Goal: Information Seeking & Learning: Find specific fact

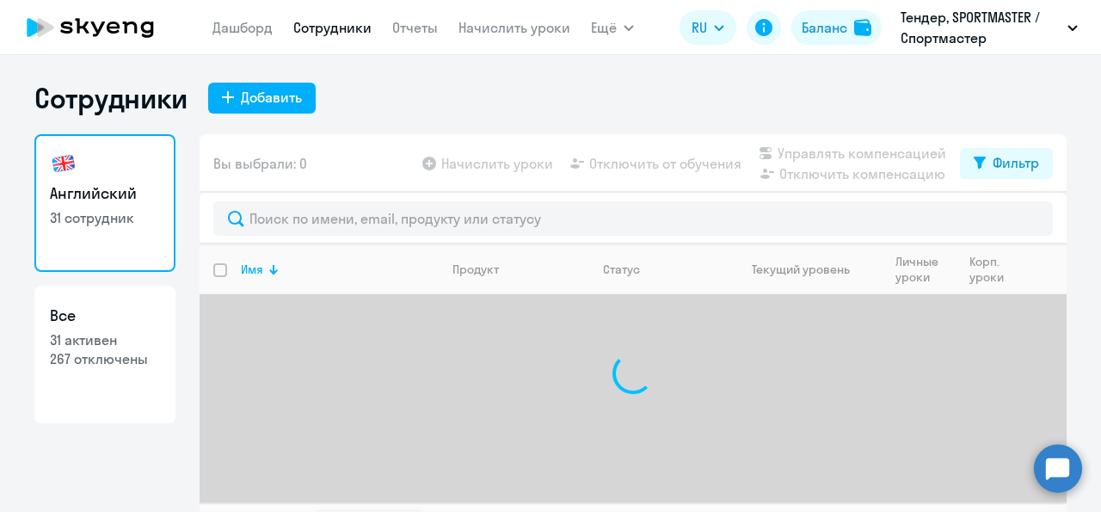
select select "30"
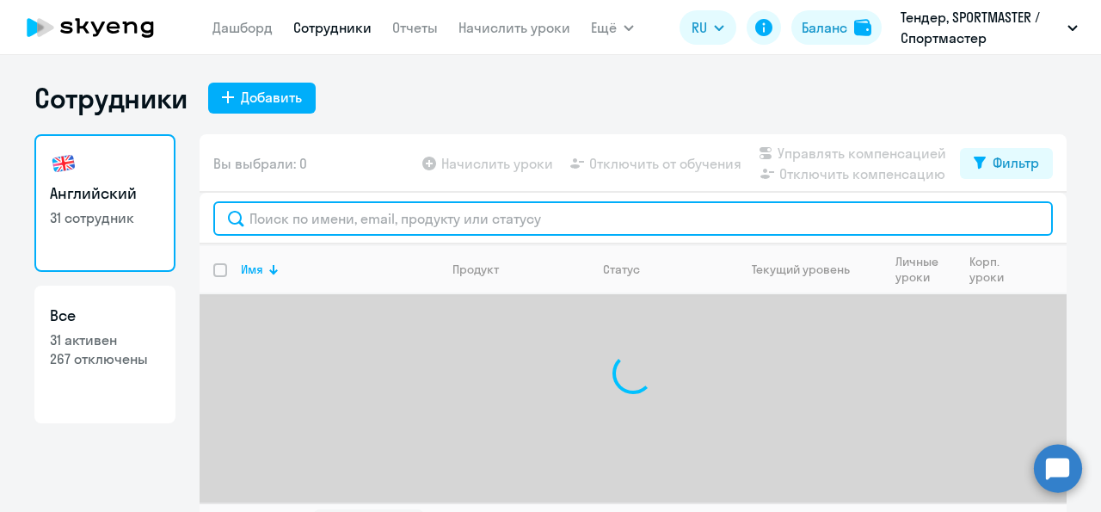
click at [276, 219] on input "text" at bounding box center [633, 218] width 840 height 34
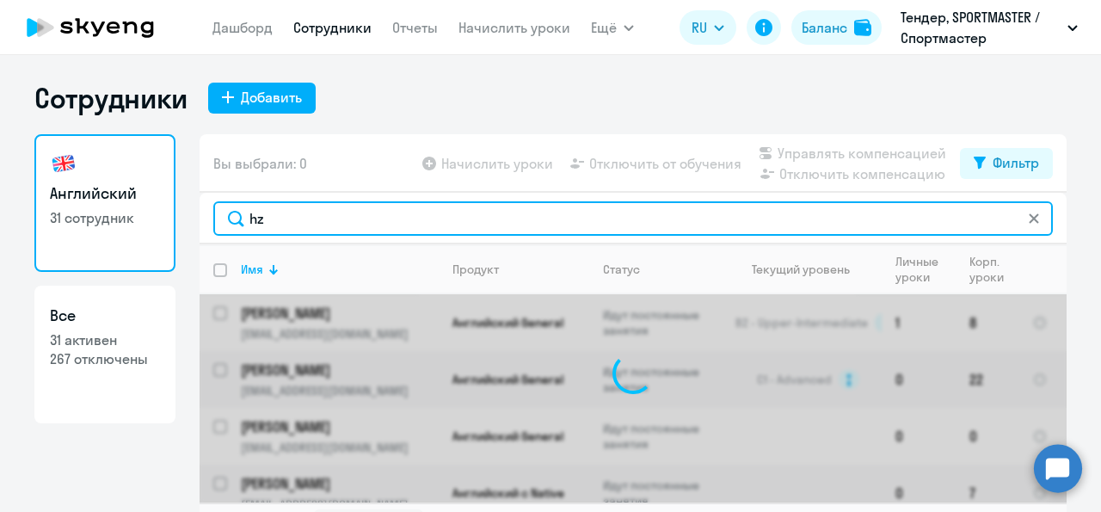
type input "h"
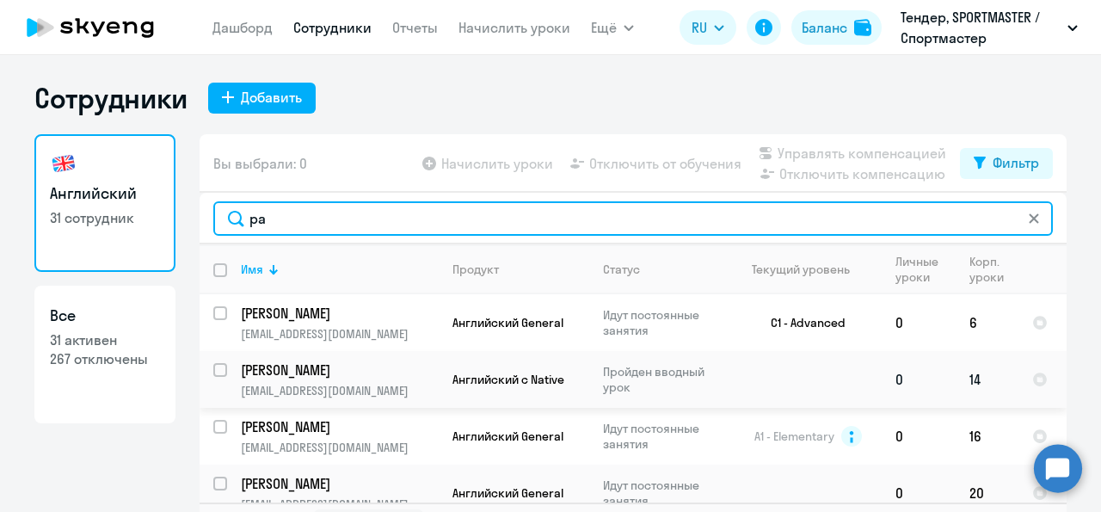
type input "ра"
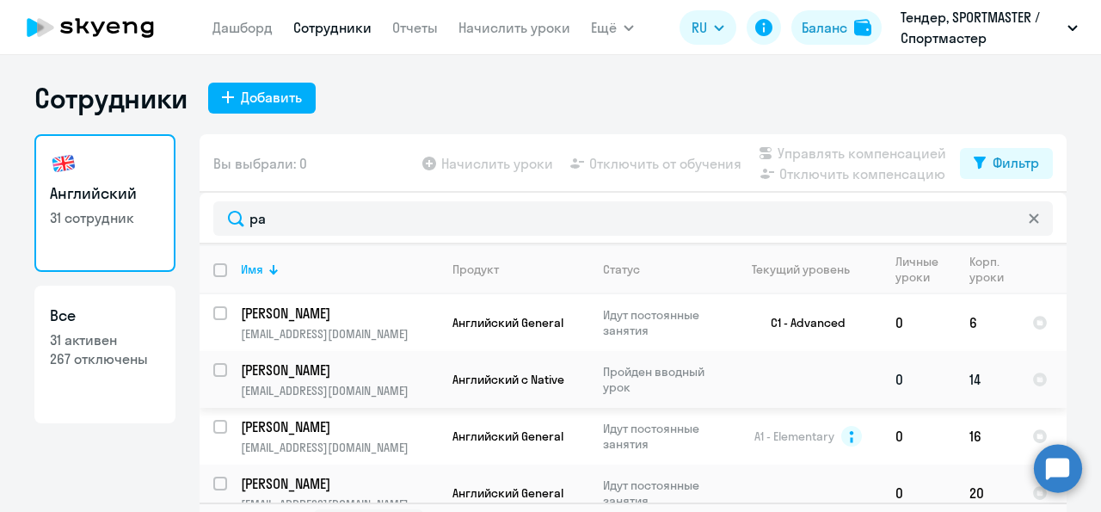
click at [348, 381] on td "[PERSON_NAME] [PERSON_NAME][EMAIL_ADDRESS][DOMAIN_NAME]" at bounding box center [333, 379] width 212 height 57
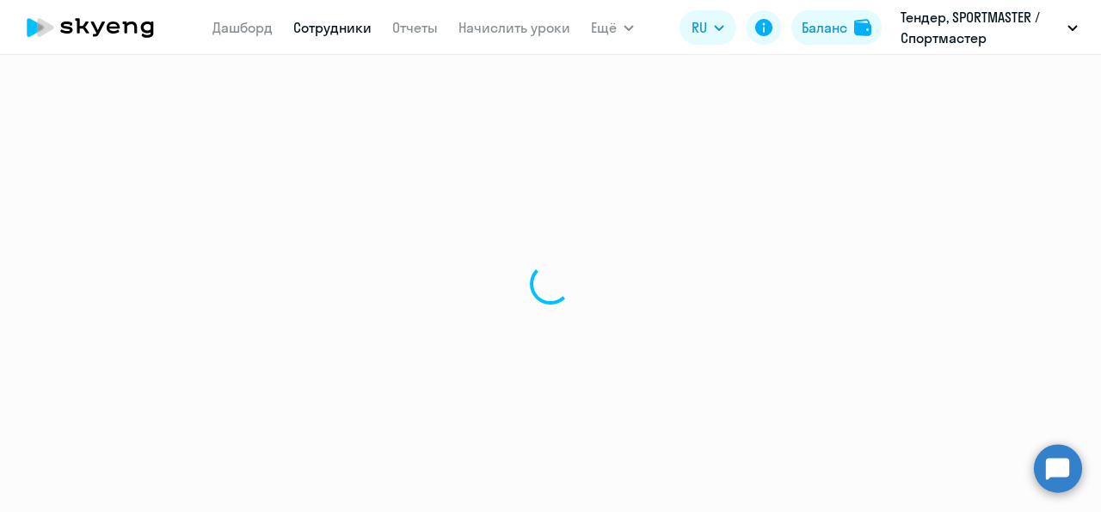
select select "english"
select select "30"
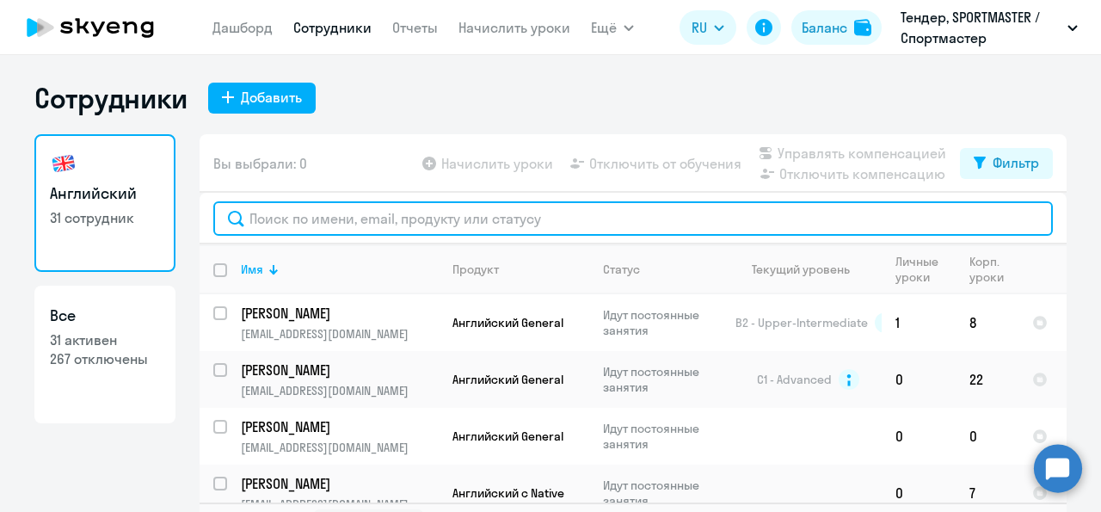
click at [292, 221] on input "text" at bounding box center [633, 218] width 840 height 34
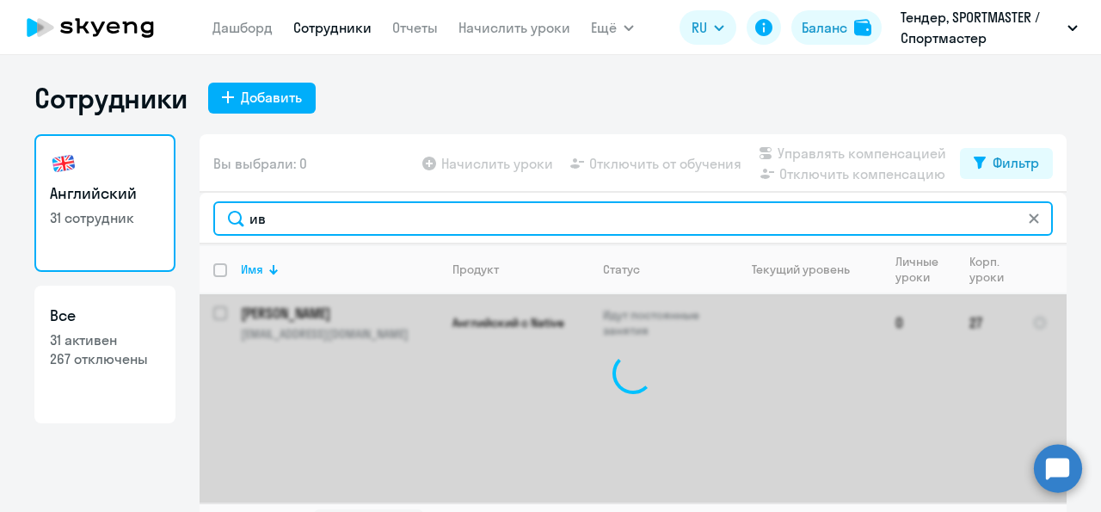
type input "и"
type input "с"
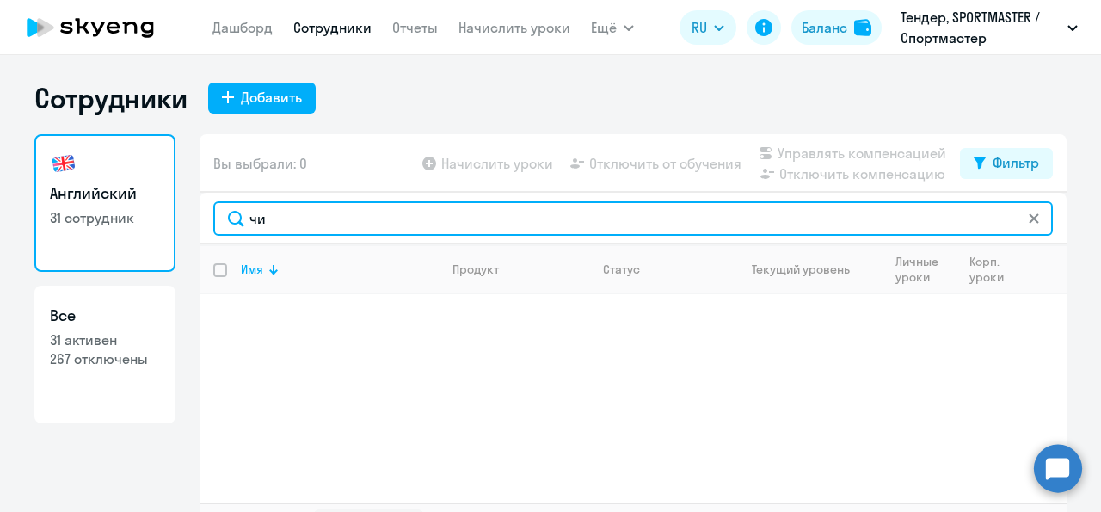
type input "ч"
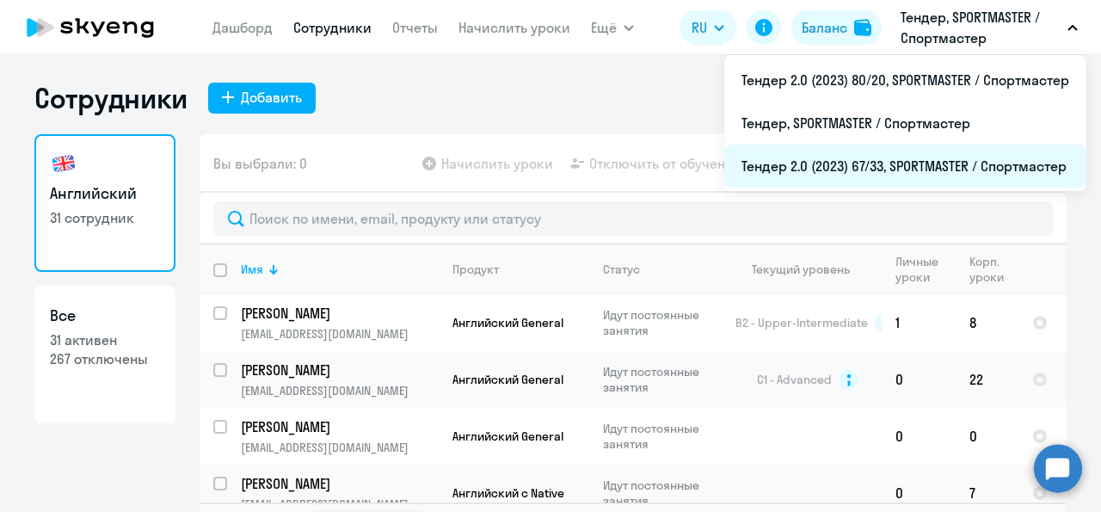
click at [909, 164] on li "Тендер 2.0 (2023) 67/33, SPORTMASTER / Спортмастер" at bounding box center [905, 166] width 362 height 43
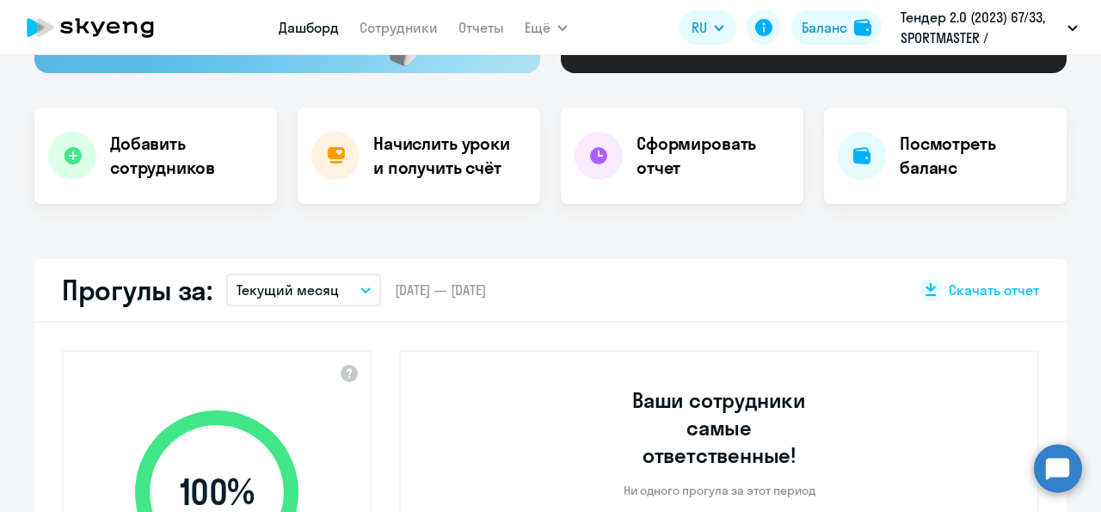
scroll to position [305, 0]
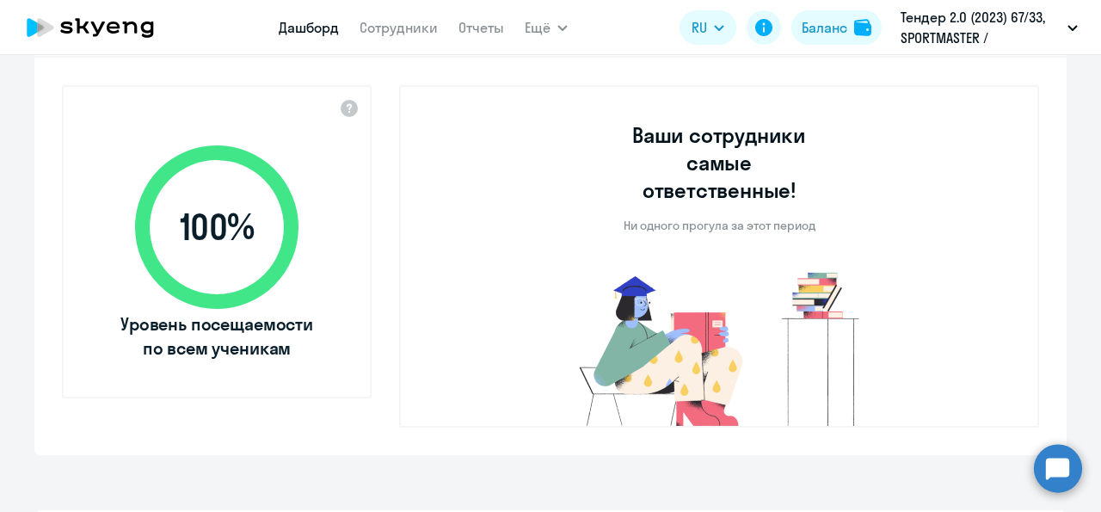
select select "30"
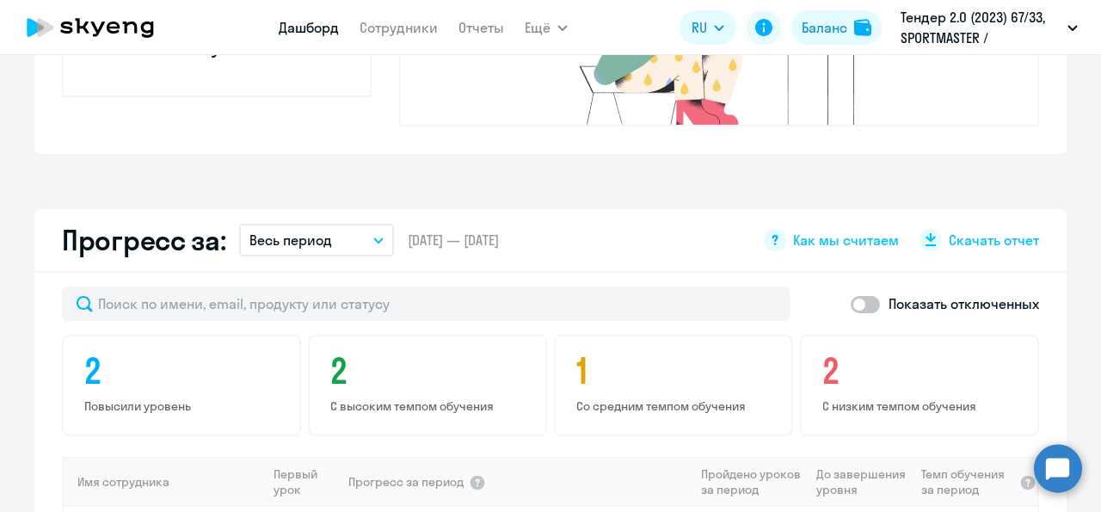
scroll to position [873, 0]
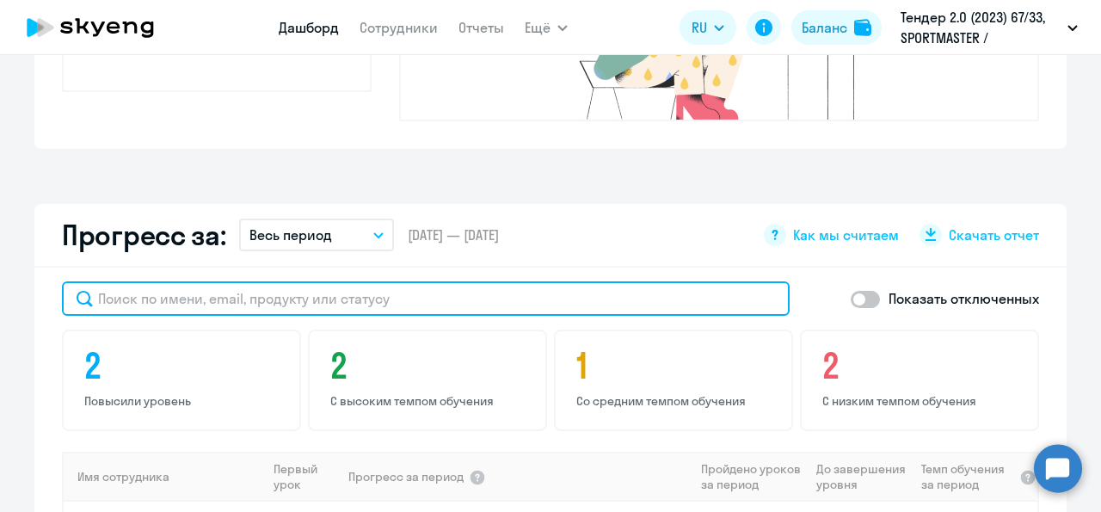
click at [373, 281] on input "text" at bounding box center [426, 298] width 728 height 34
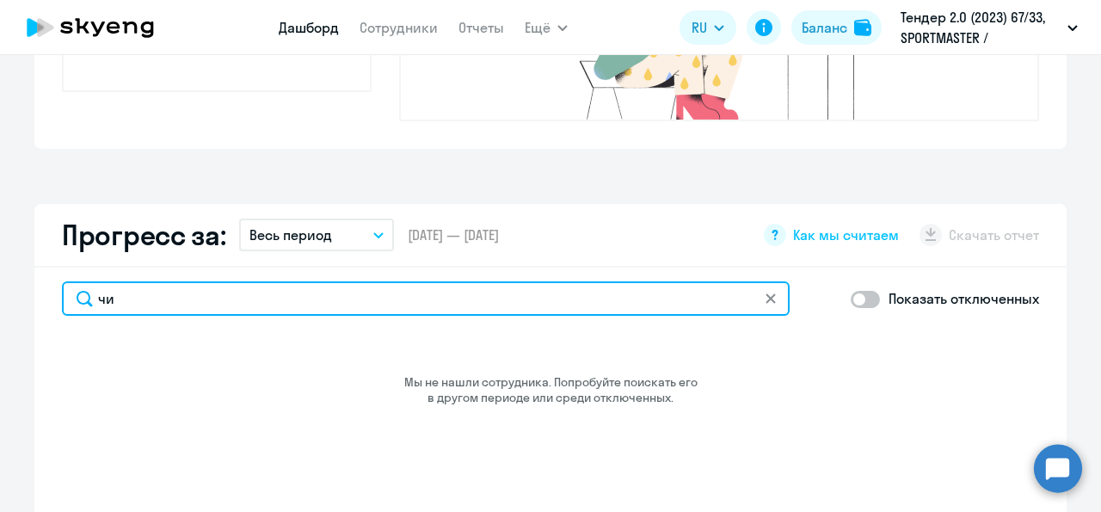
type input "ч"
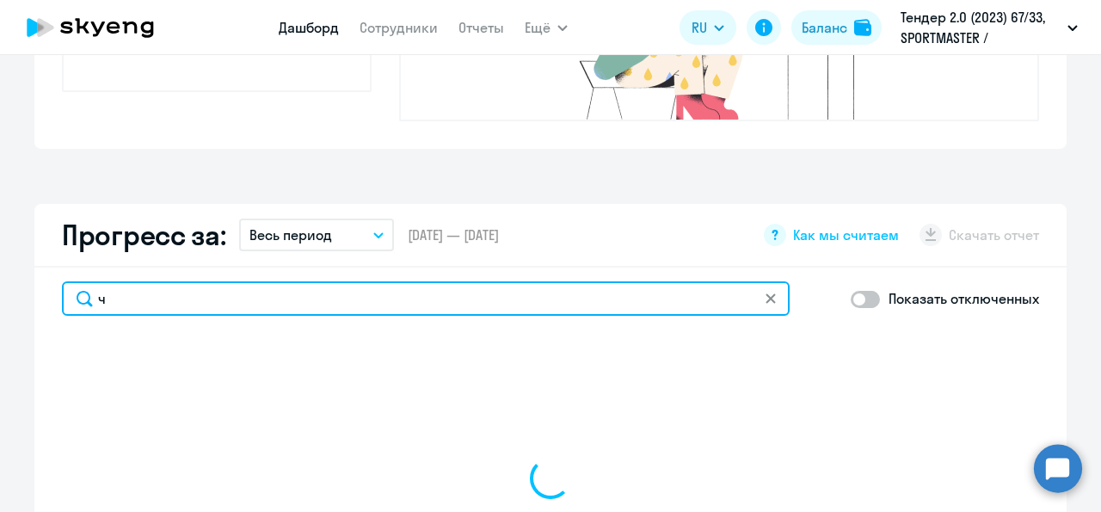
select select "30"
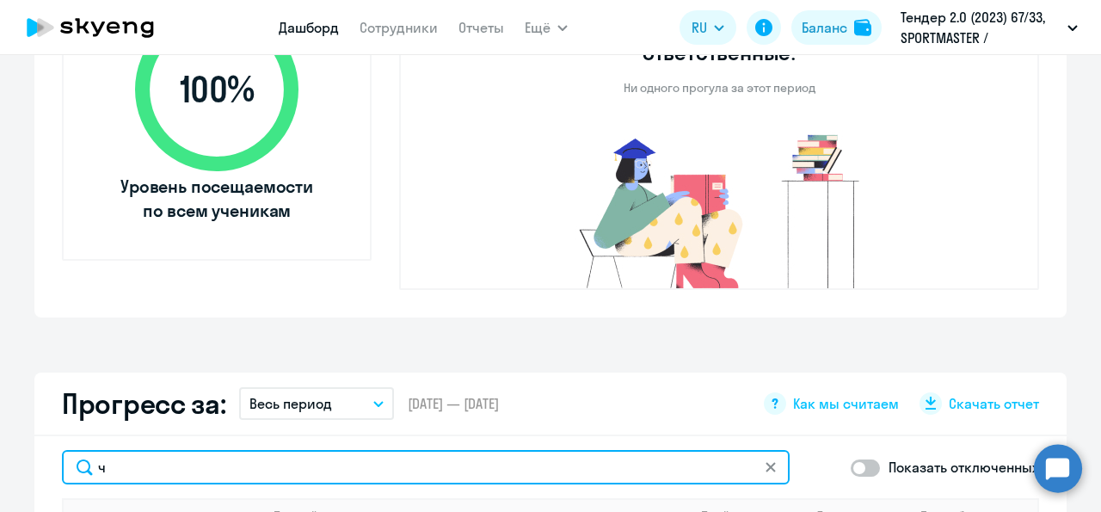
scroll to position [683, 0]
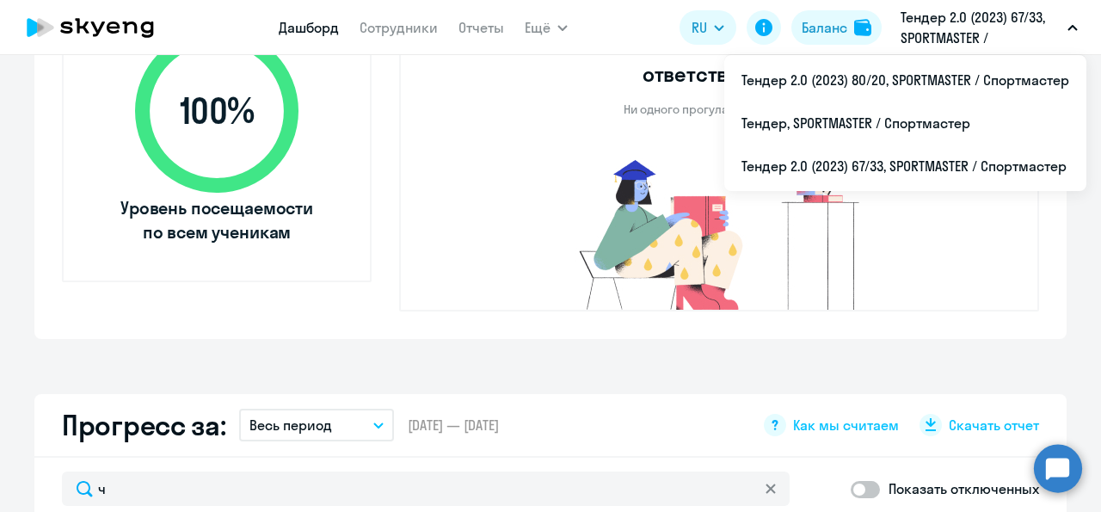
click at [965, 35] on p "Тендер 2.0 (2023) 67/33, SPORTMASTER / Спортмастер" at bounding box center [981, 27] width 160 height 41
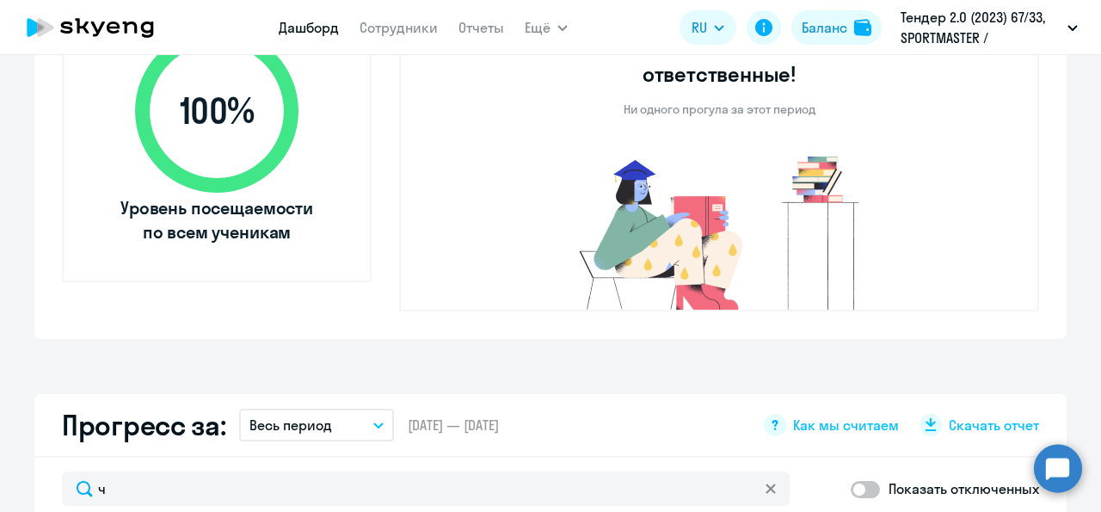
click at [965, 35] on p "Тендер 2.0 (2023) 67/33, SPORTMASTER / Спортмастер" at bounding box center [981, 27] width 160 height 41
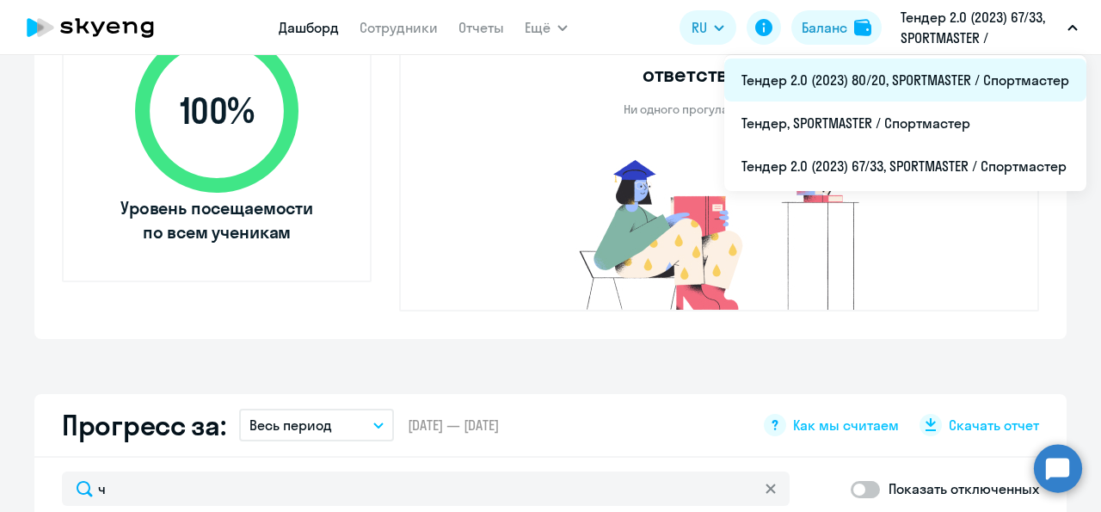
click at [937, 86] on li "Тендер 2.0 (2023) 80/20, SPORTMASTER / Спортмастер" at bounding box center [905, 80] width 362 height 43
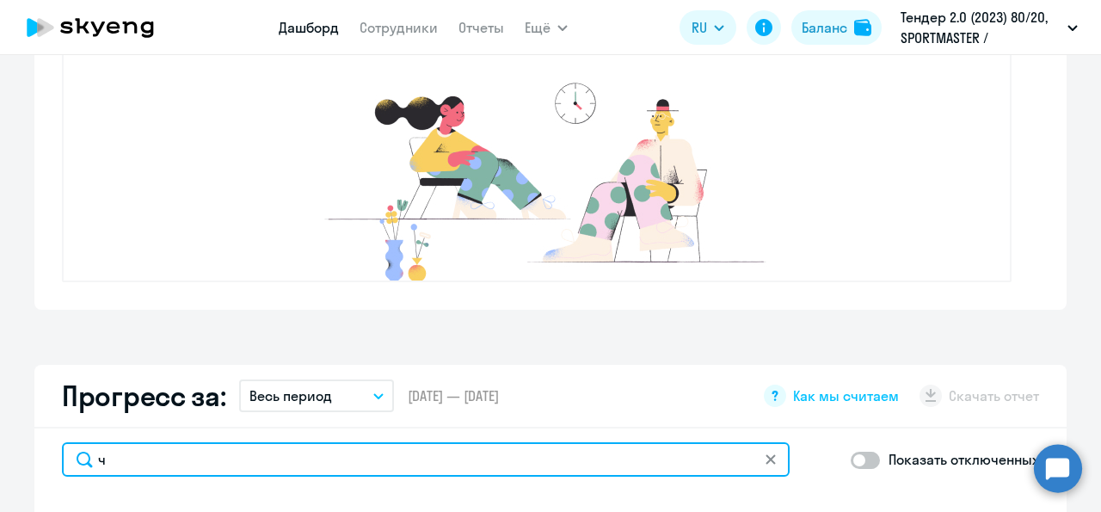
click at [158, 456] on input "ч" at bounding box center [426, 459] width 728 height 34
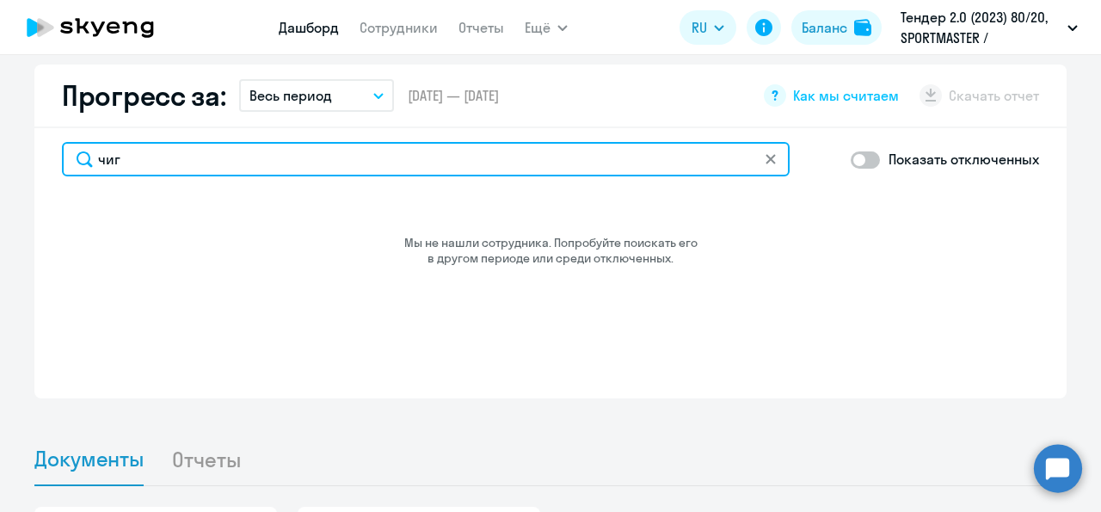
scroll to position [983, 0]
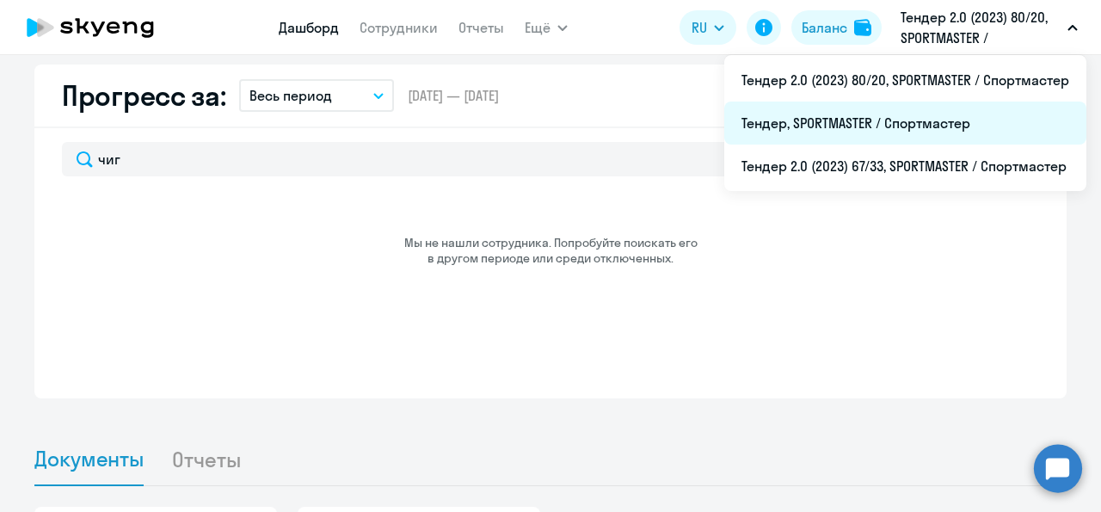
click at [885, 124] on li "Тендер, SPORTMASTER / Спортмастер" at bounding box center [905, 123] width 362 height 43
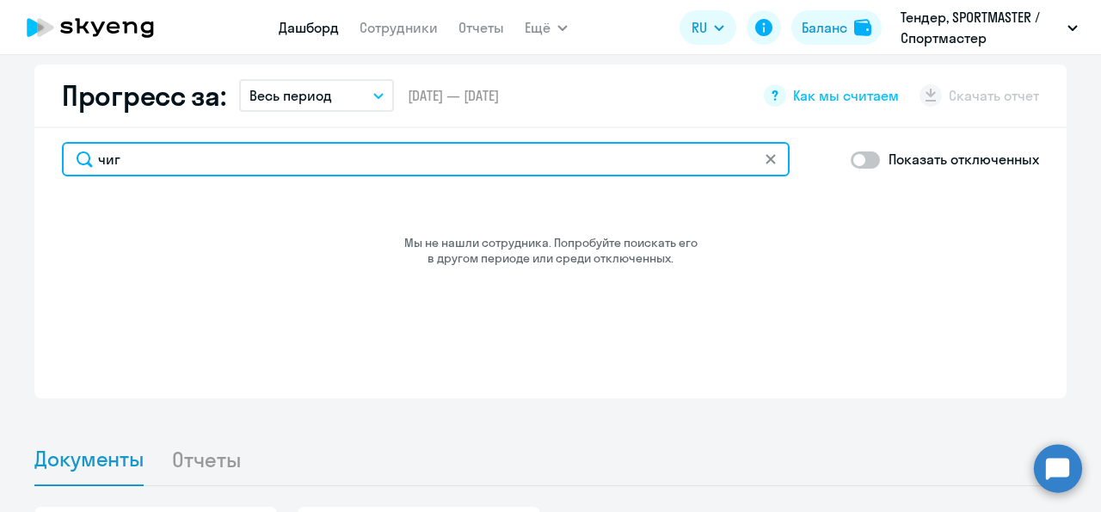
click at [318, 155] on input "чиг" at bounding box center [426, 159] width 728 height 34
type input "чигин"
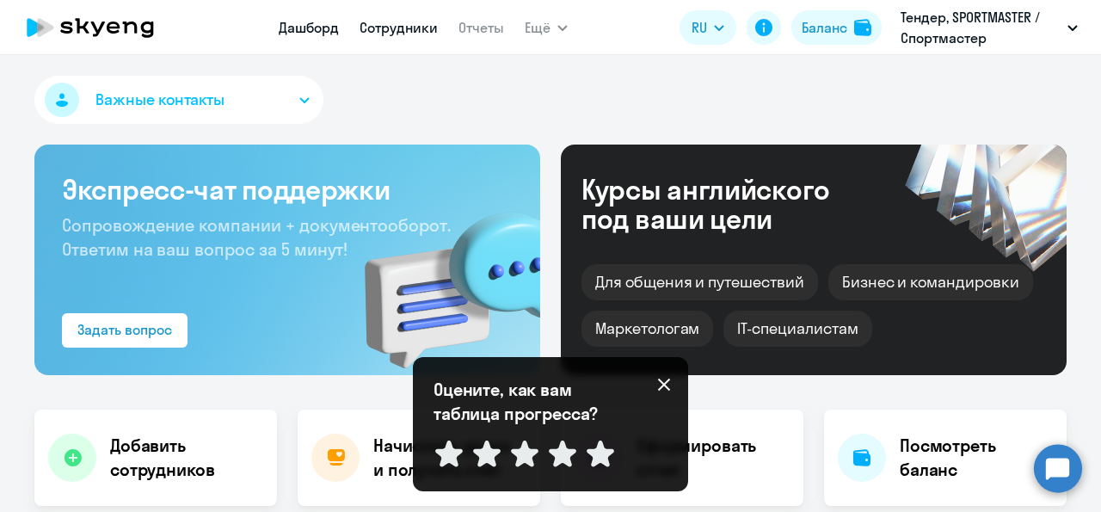
click at [416, 25] on link "Сотрудники" at bounding box center [399, 27] width 78 height 17
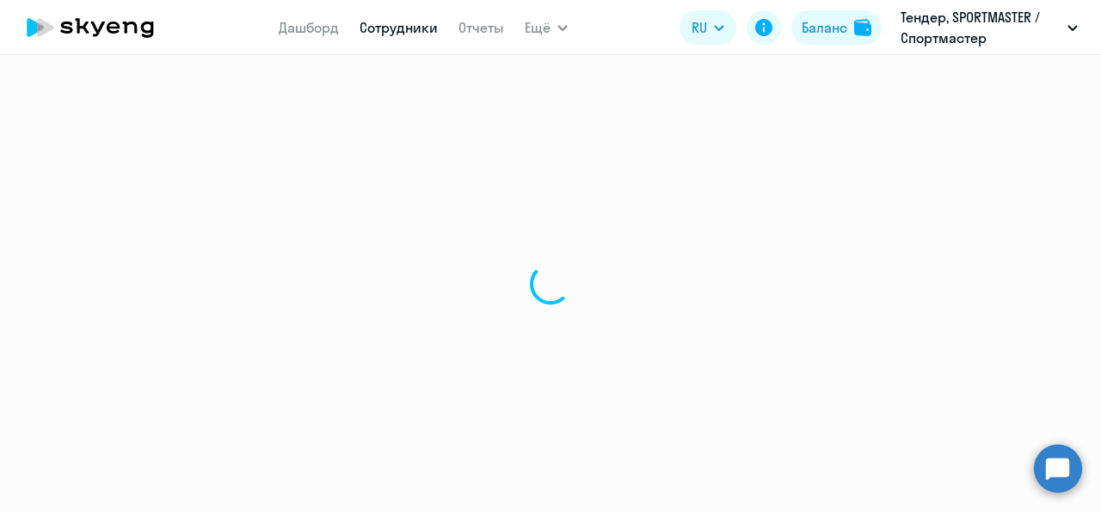
select select "30"
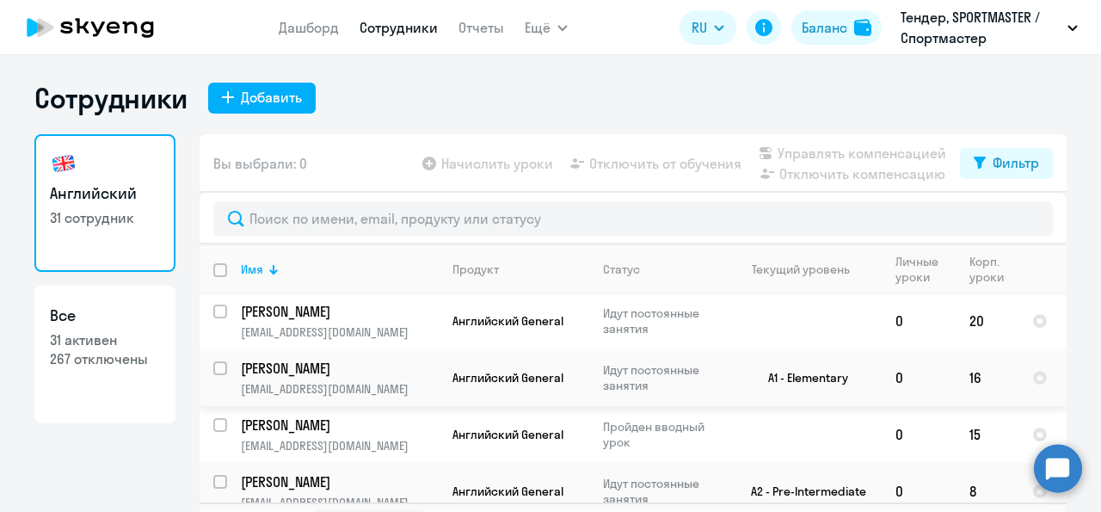
scroll to position [39, 0]
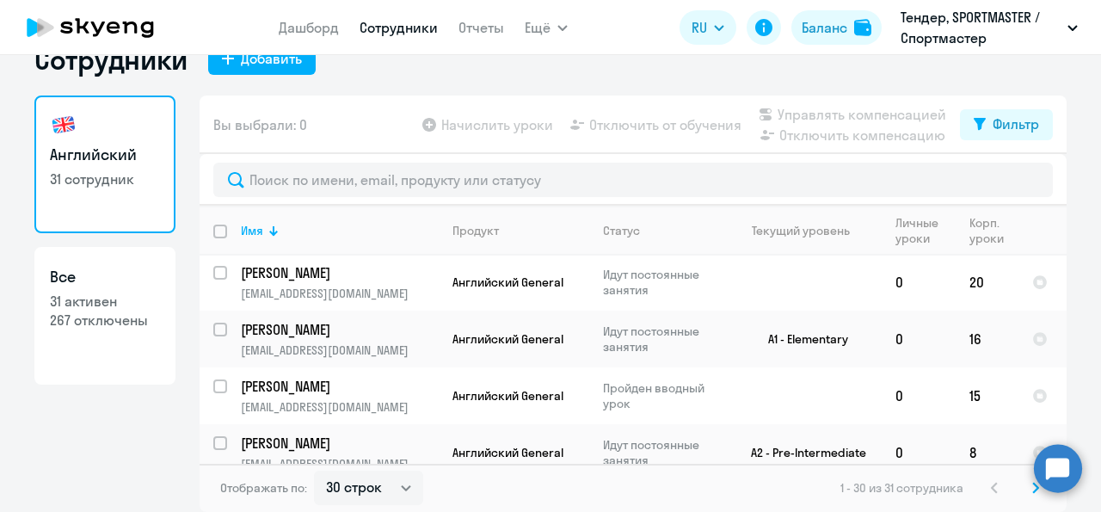
click at [130, 324] on p "267 отключены" at bounding box center [105, 320] width 110 height 19
select select "30"
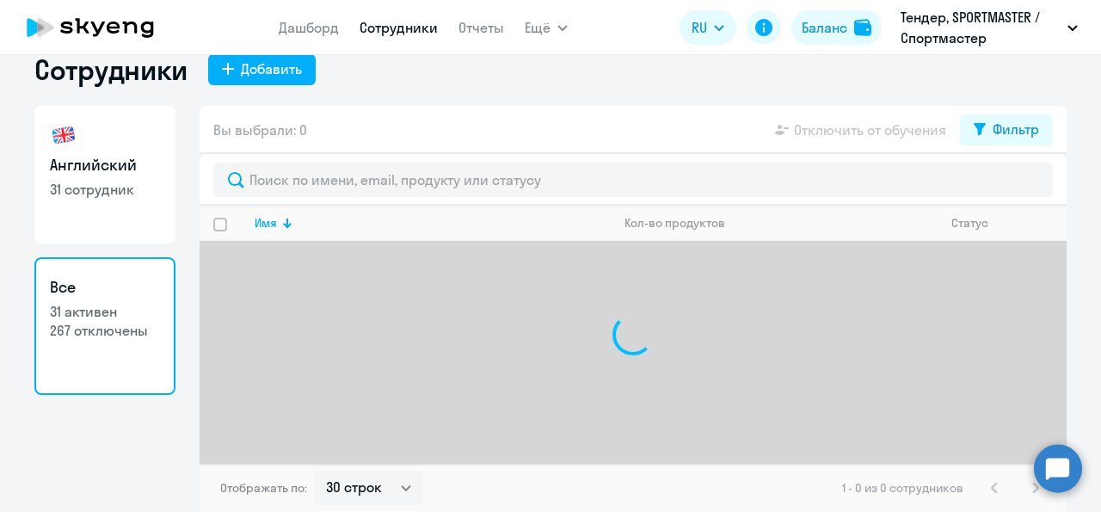
scroll to position [28, 0]
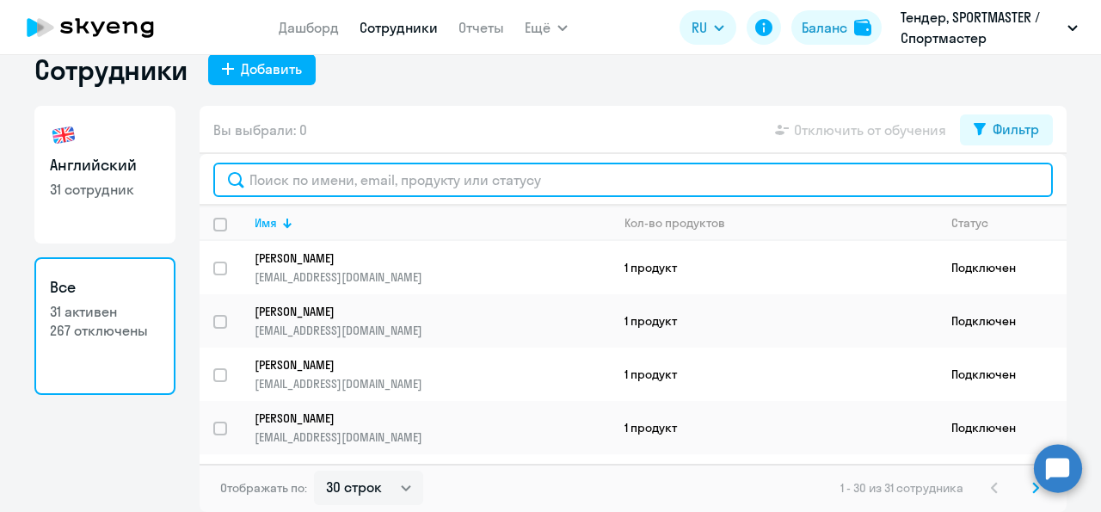
click at [269, 181] on input "text" at bounding box center [633, 180] width 840 height 34
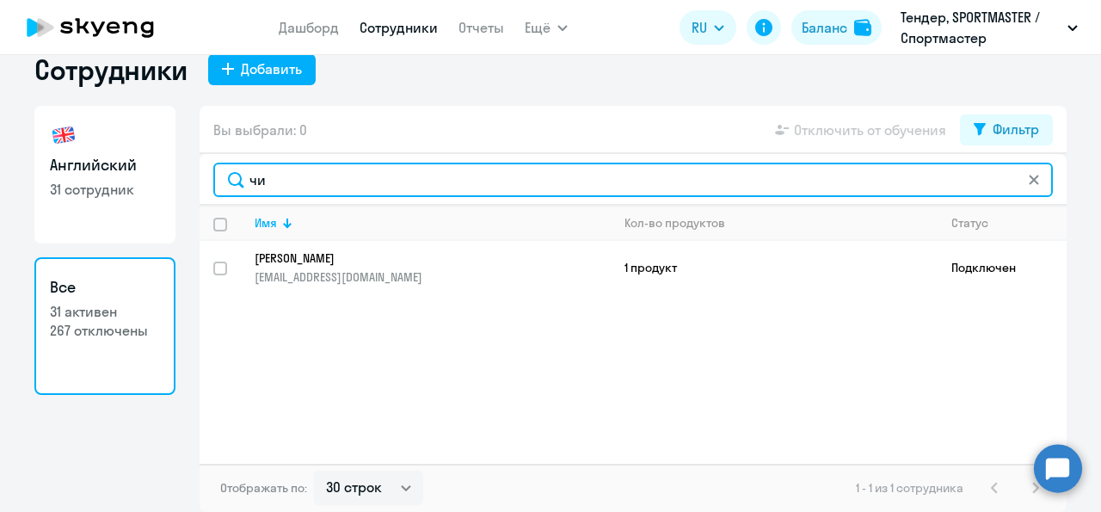
type input "ч"
